Goal: Ask a question

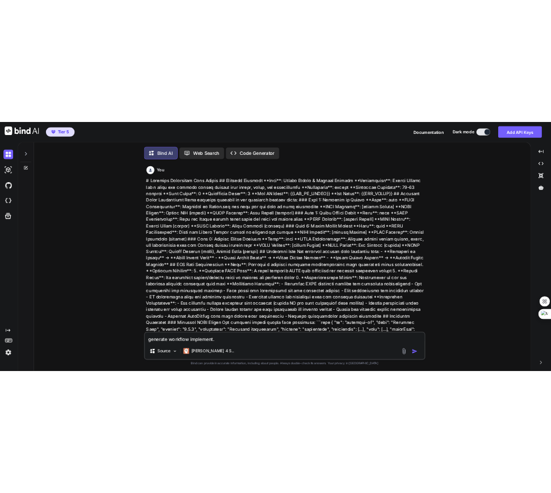
scroll to position [6, 0]
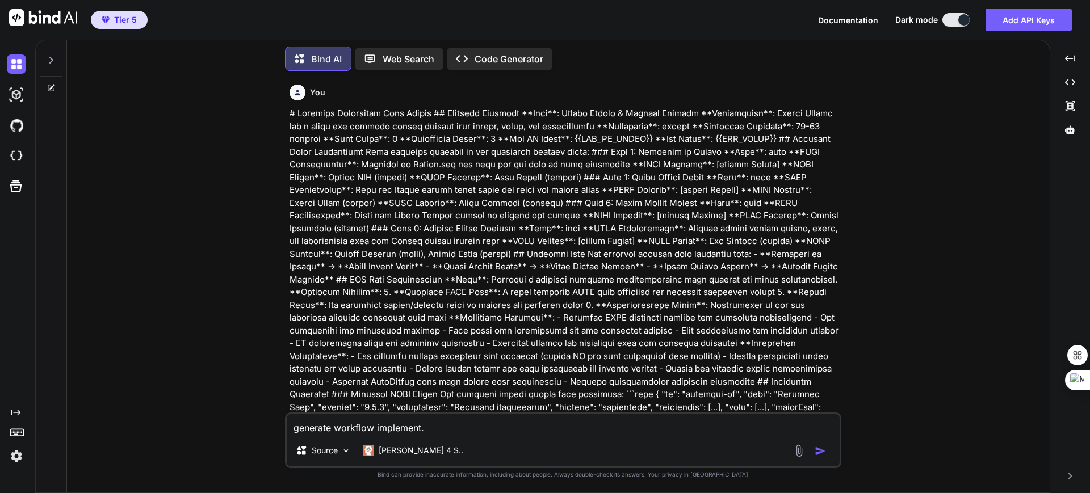
type textarea "x"
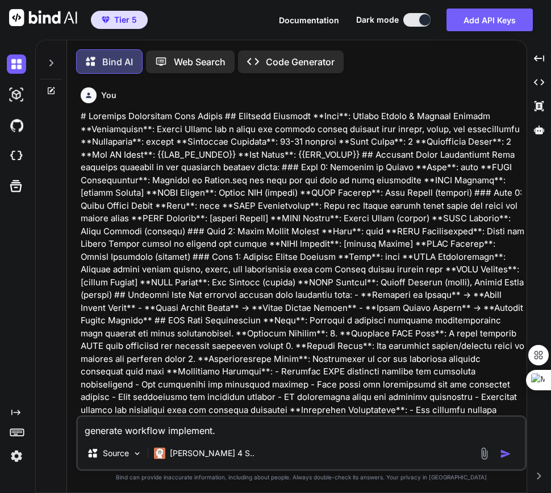
scroll to position [6, 0]
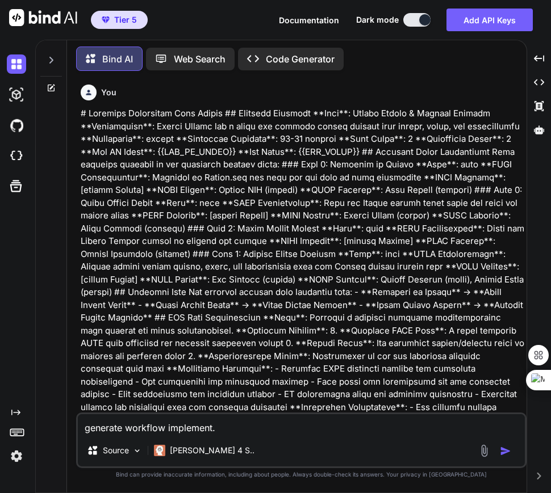
click at [52, 57] on icon at bounding box center [51, 60] width 4 height 7
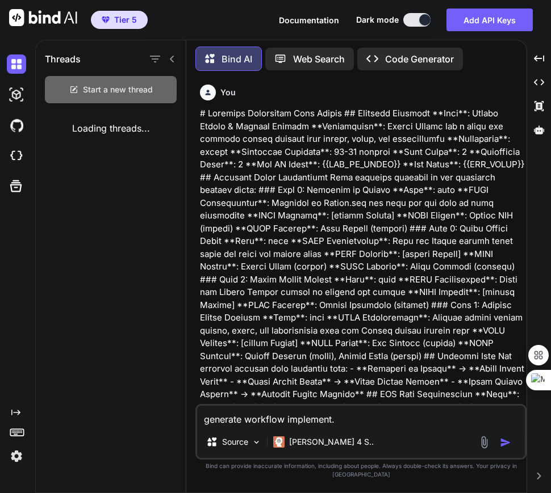
click at [90, 89] on span "Start a new thread" at bounding box center [118, 89] width 70 height 11
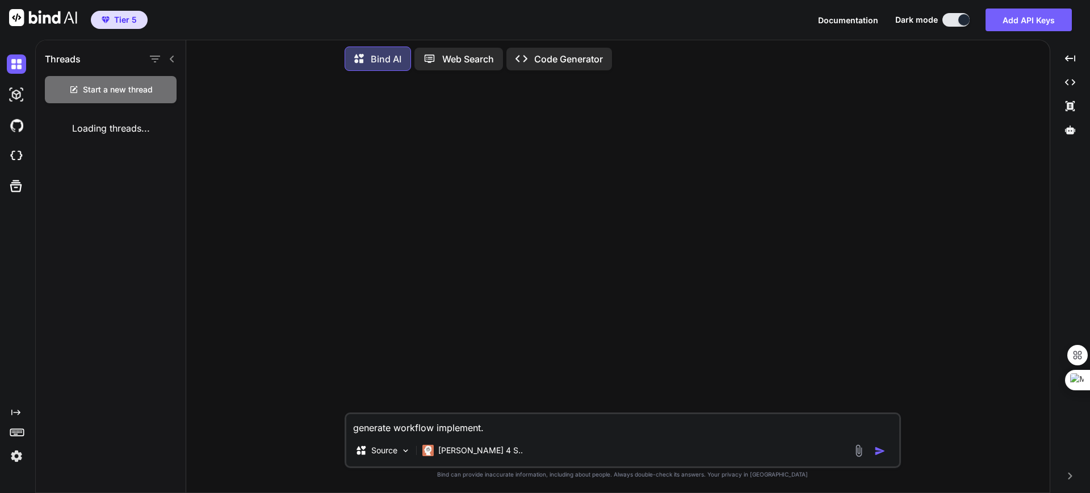
click at [408, 422] on textarea "generate workflow implement." at bounding box center [622, 424] width 553 height 20
type textarea "x"
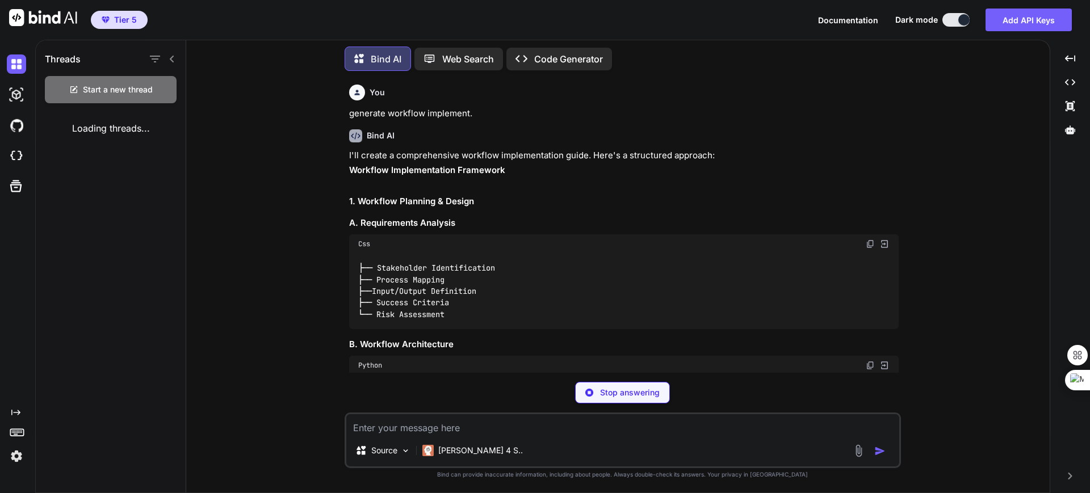
click at [550, 389] on p "Stop answering" at bounding box center [630, 392] width 60 height 11
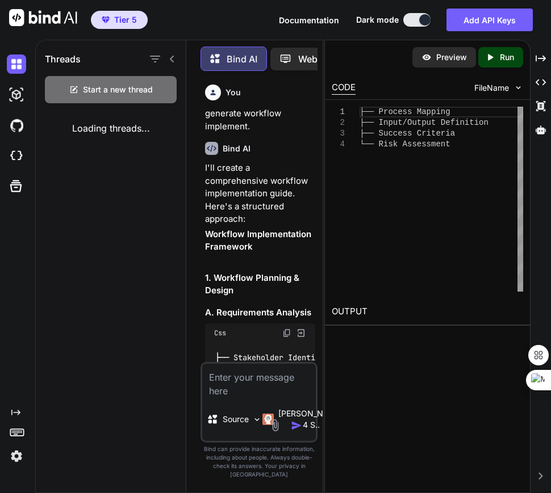
type textarea "x"
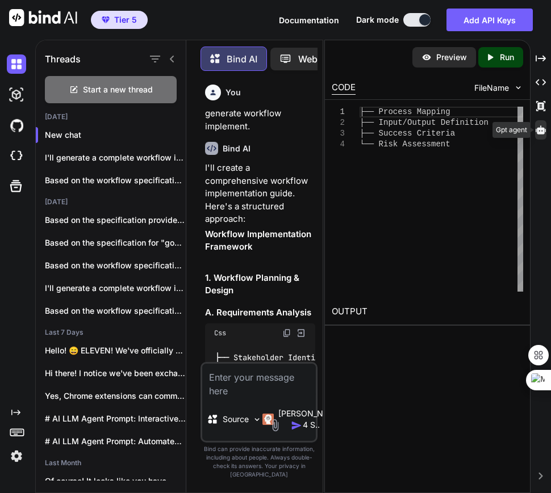
click at [539, 136] on div at bounding box center [540, 129] width 11 height 19
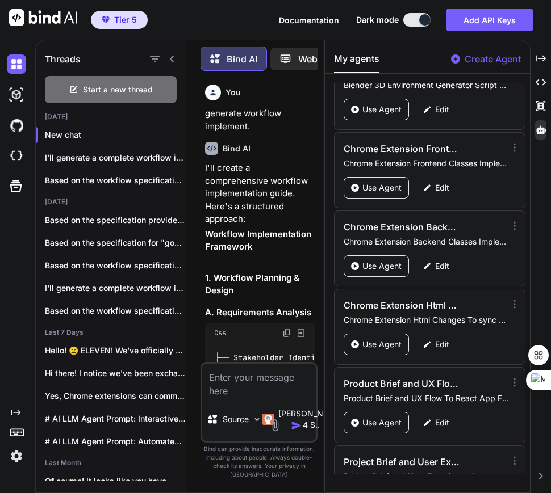
scroll to position [2429, 0]
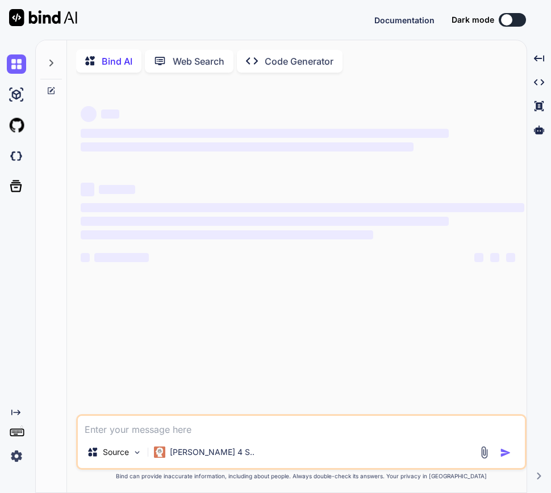
type textarea "x"
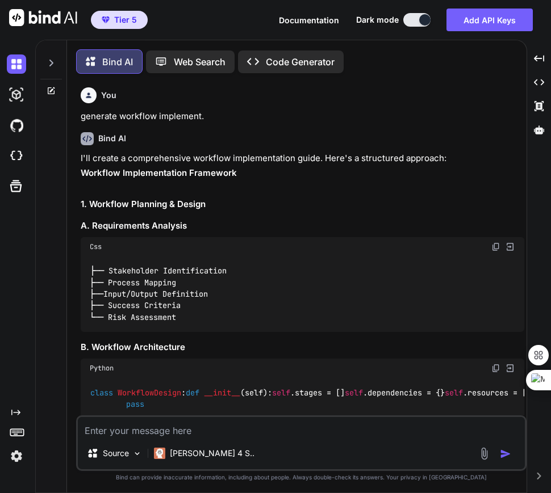
scroll to position [6, 0]
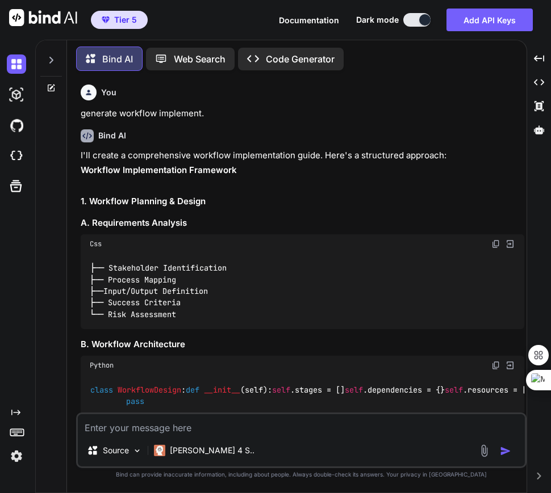
click at [221, 429] on textarea at bounding box center [301, 424] width 447 height 20
type textarea "hi"
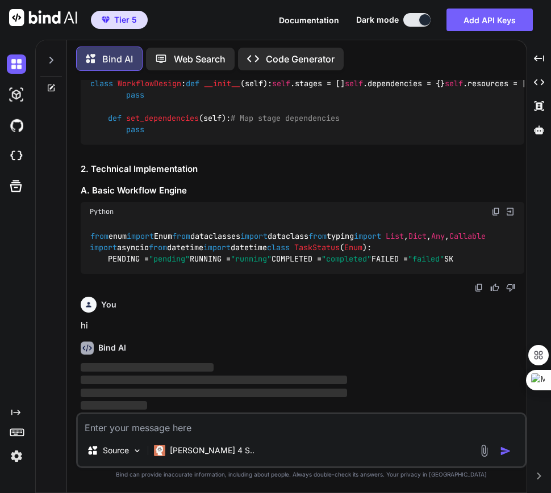
scroll to position [515, 0]
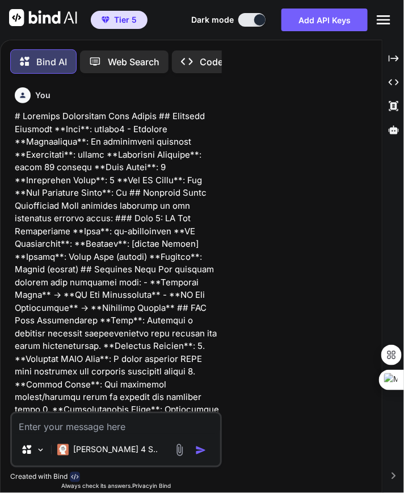
scroll to position [9764, 0]
